Goal: Navigation & Orientation: Go to known website

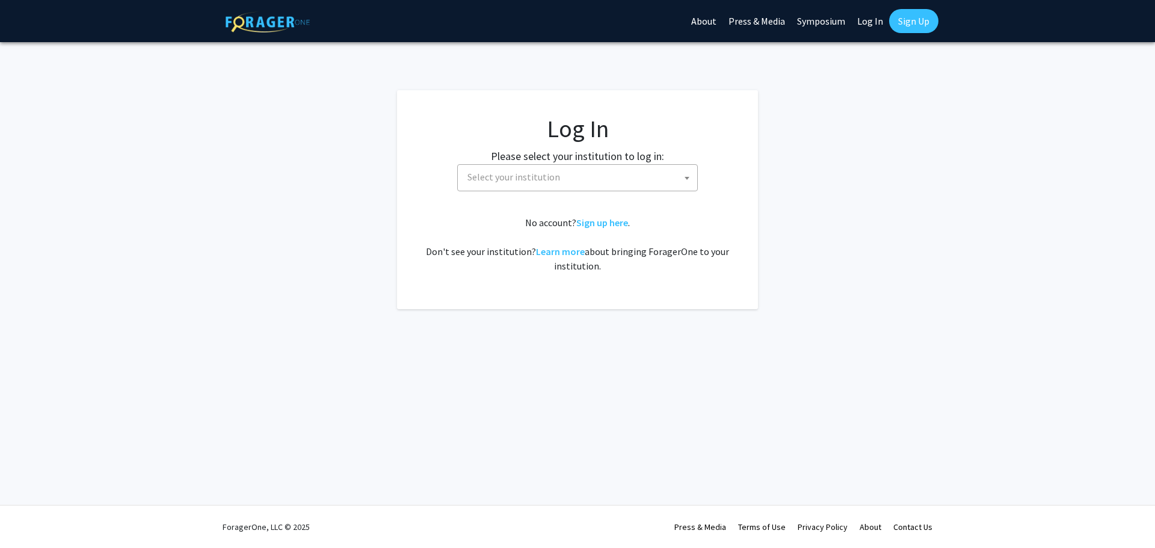
select select
click at [260, 25] on img at bounding box center [268, 21] width 84 height 21
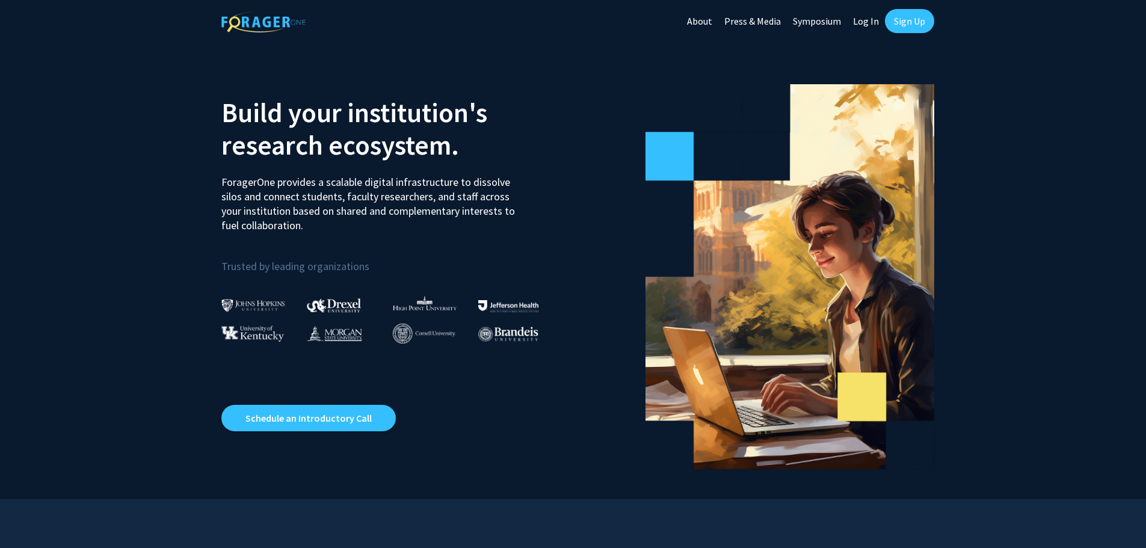
click at [702, 23] on link "About" at bounding box center [699, 21] width 37 height 42
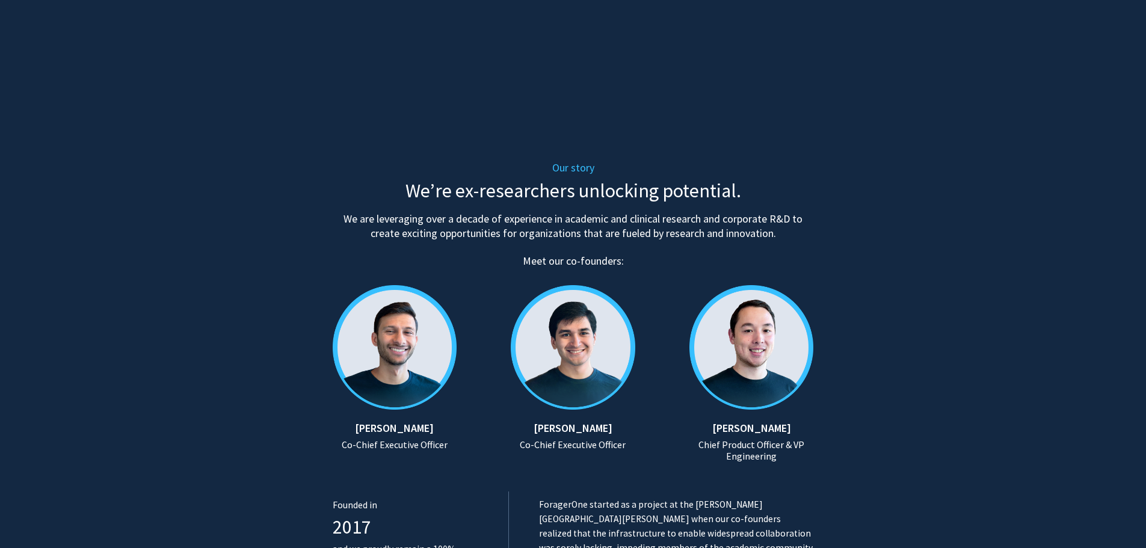
scroll to position [421, 0]
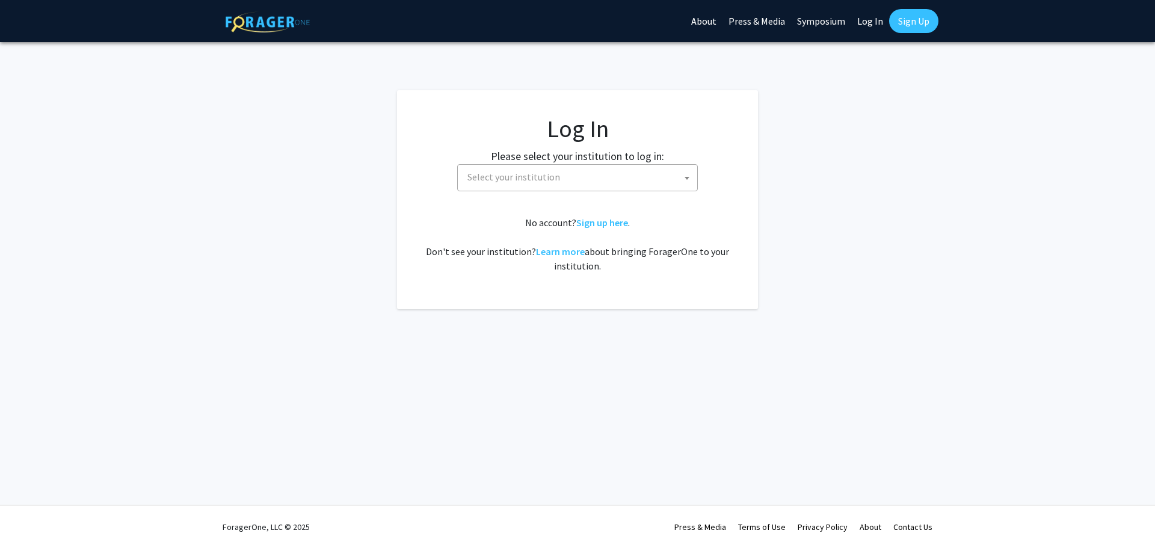
select select
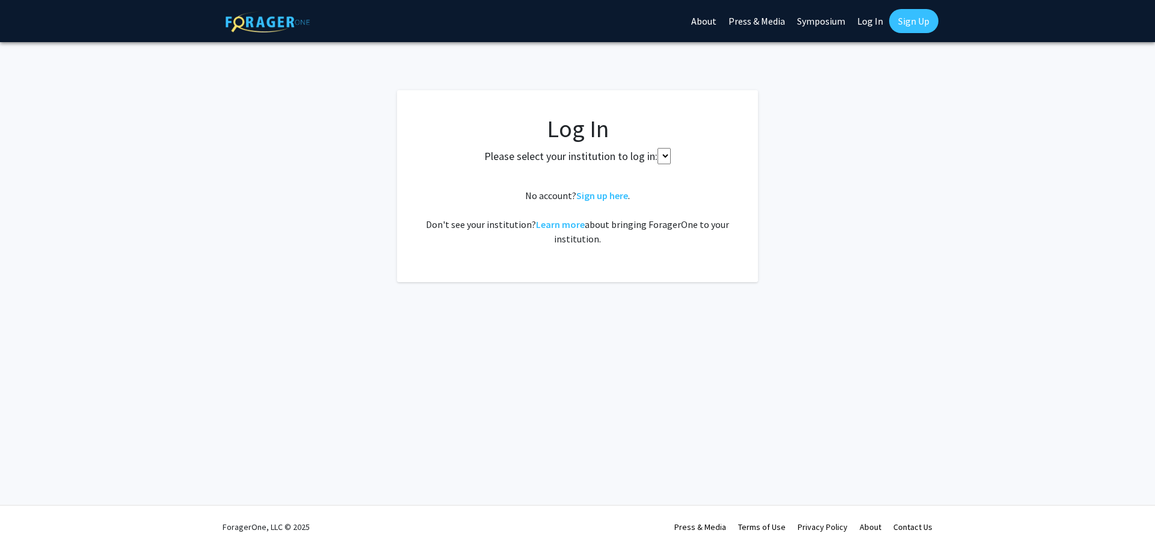
select select
